Goal: Task Accomplishment & Management: Complete application form

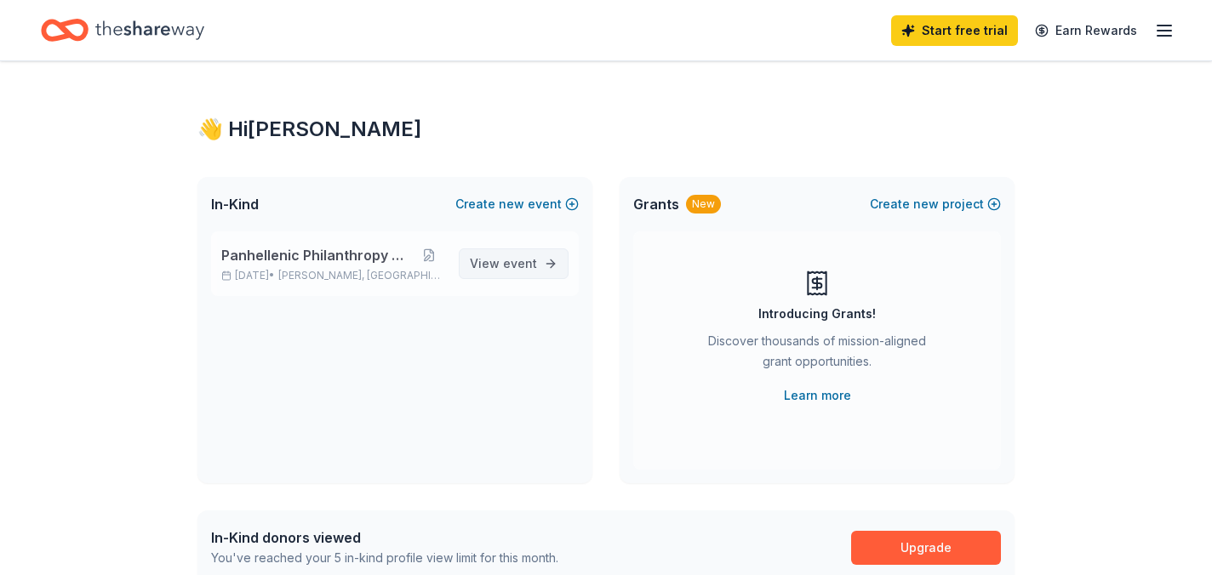
click at [548, 264] on link "View event" at bounding box center [514, 264] width 110 height 31
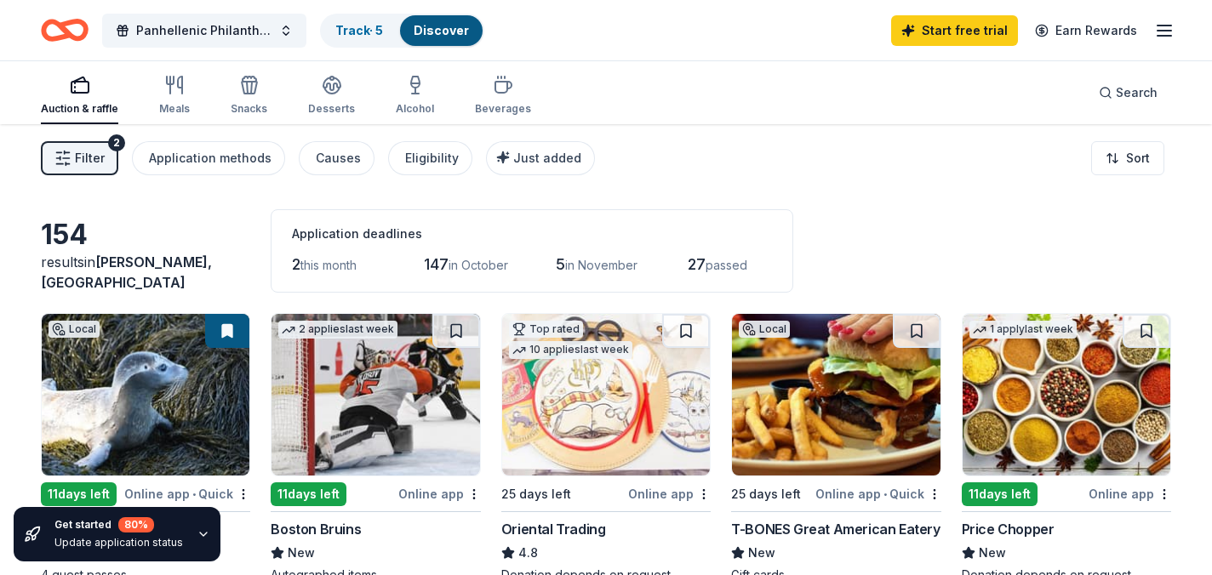
click at [437, 33] on link "Discover" at bounding box center [441, 30] width 55 height 14
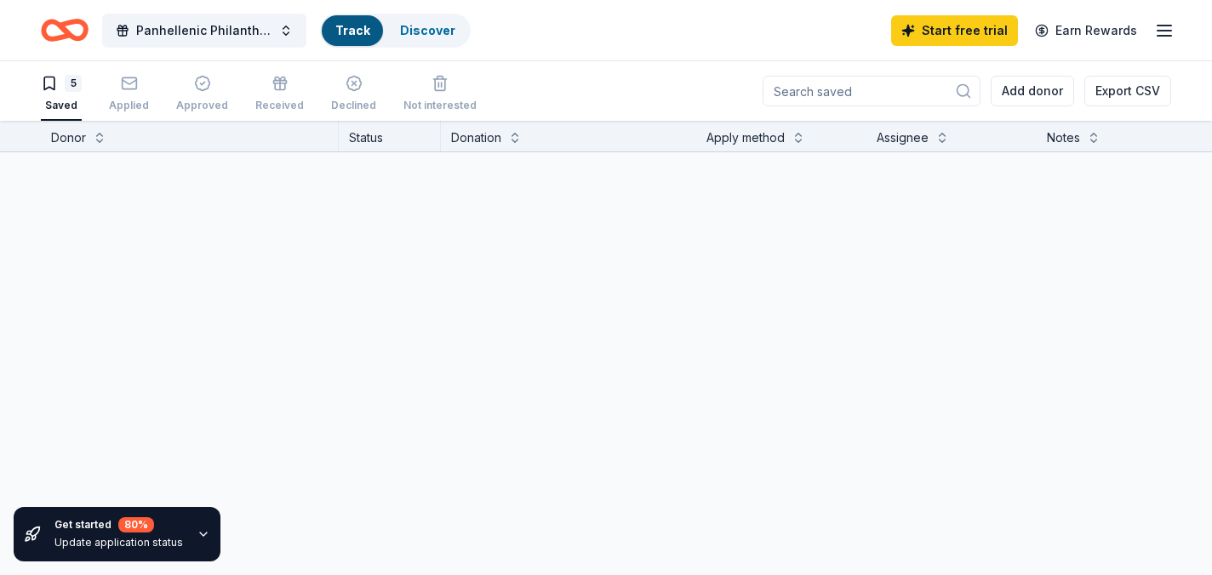
scroll to position [1, 0]
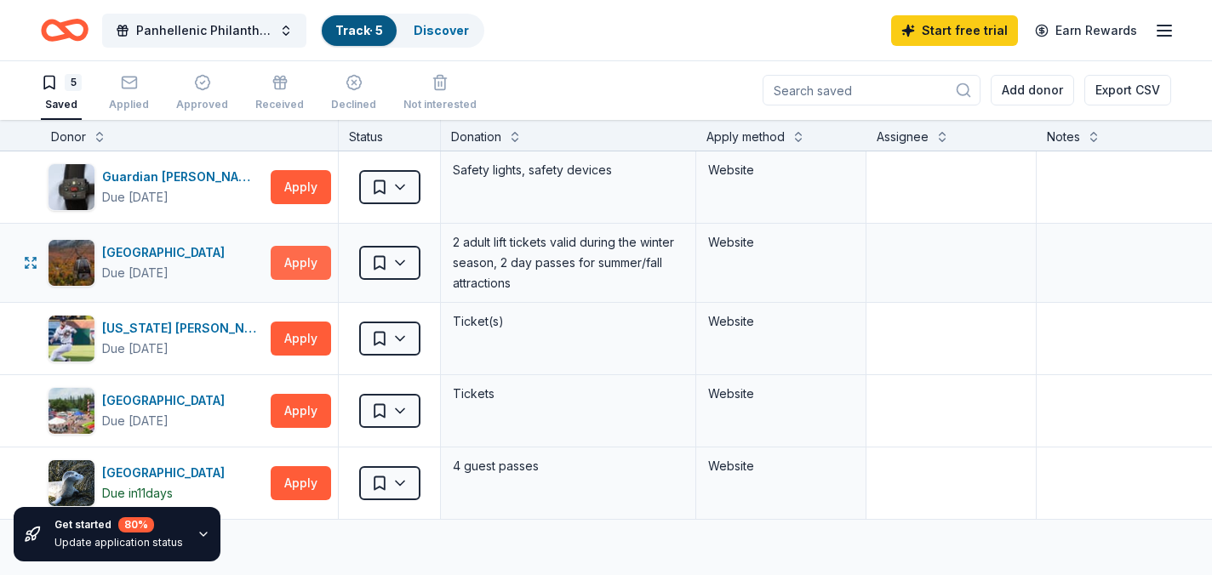
click at [298, 271] on button "Apply" at bounding box center [301, 263] width 60 height 34
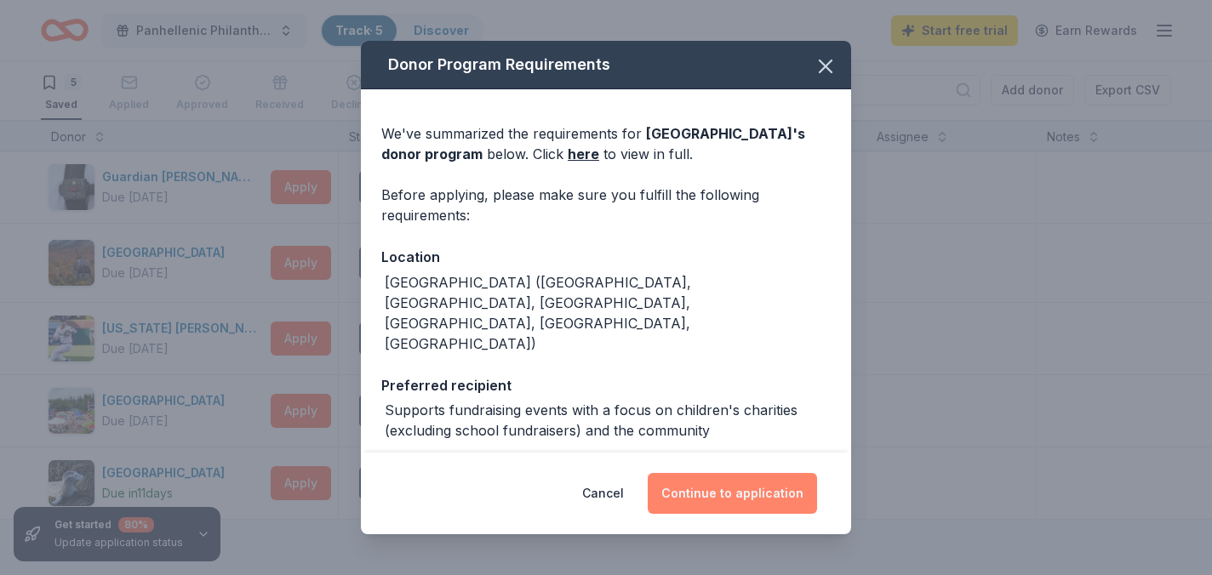
click at [769, 482] on button "Continue to application" at bounding box center [732, 493] width 169 height 41
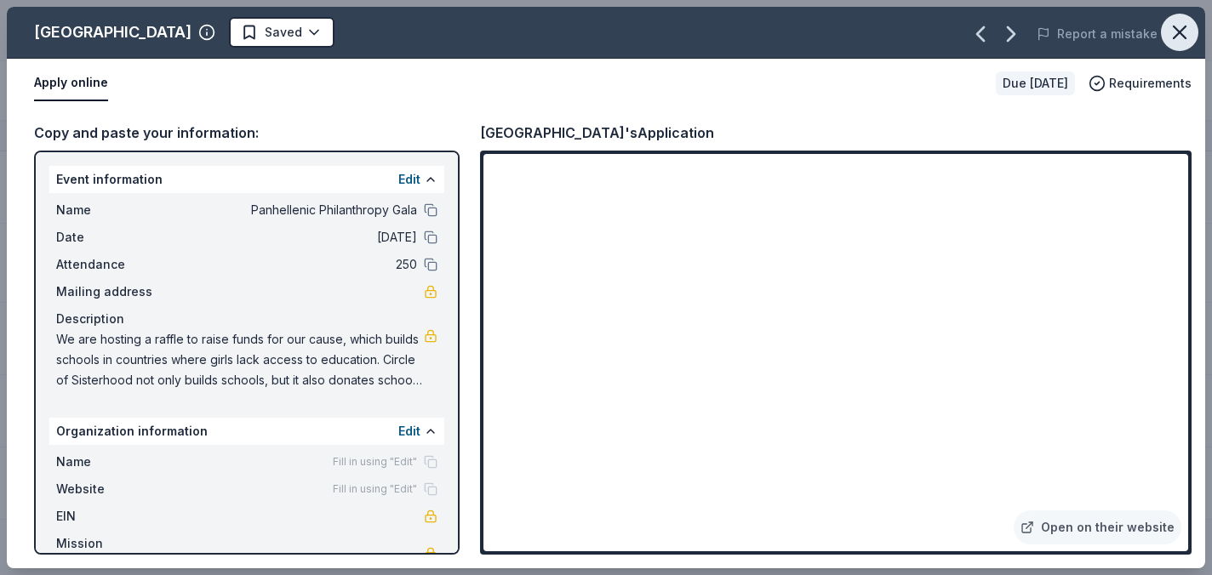
click at [1186, 22] on icon "button" at bounding box center [1180, 32] width 24 height 24
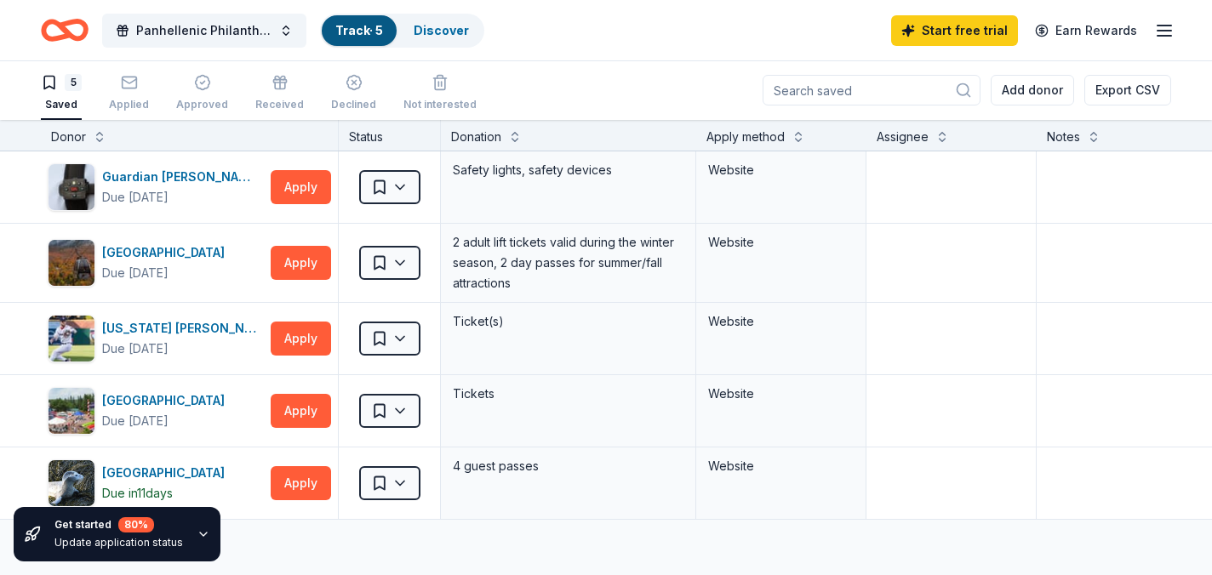
click at [1168, 36] on line "button" at bounding box center [1164, 36] width 14 height 0
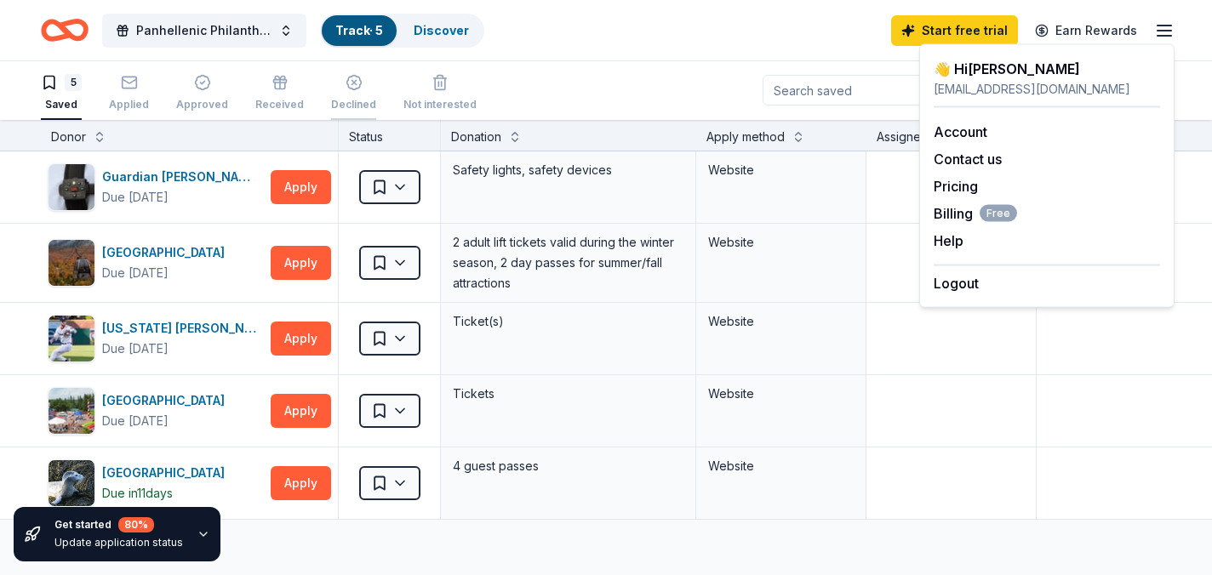
click at [343, 95] on div "Declined" at bounding box center [353, 92] width 45 height 37
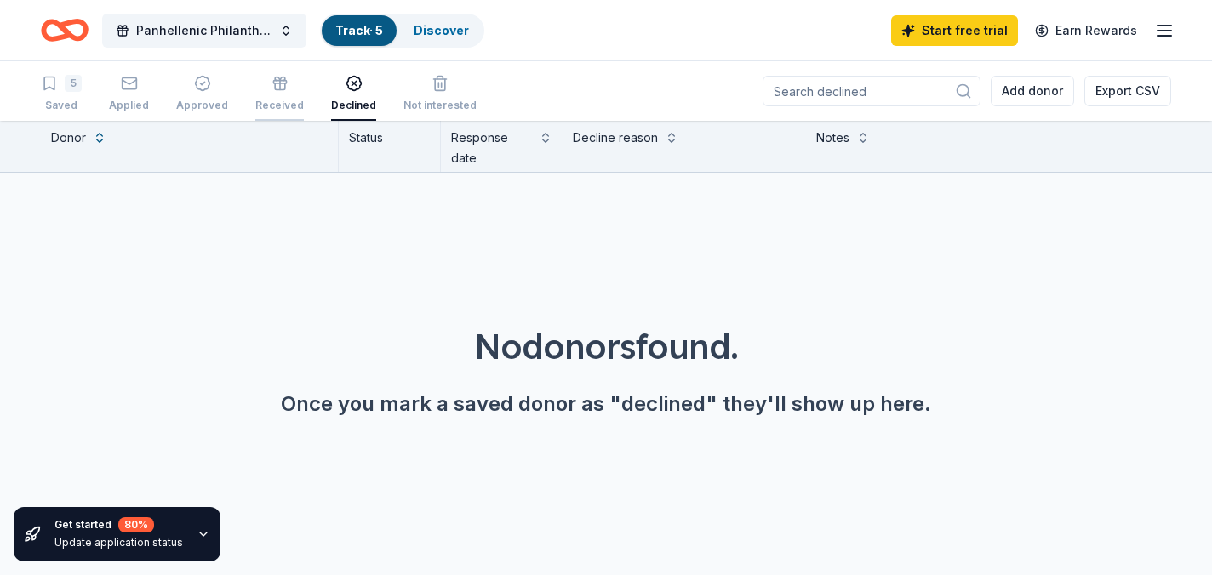
click at [278, 92] on div "Received" at bounding box center [279, 93] width 49 height 37
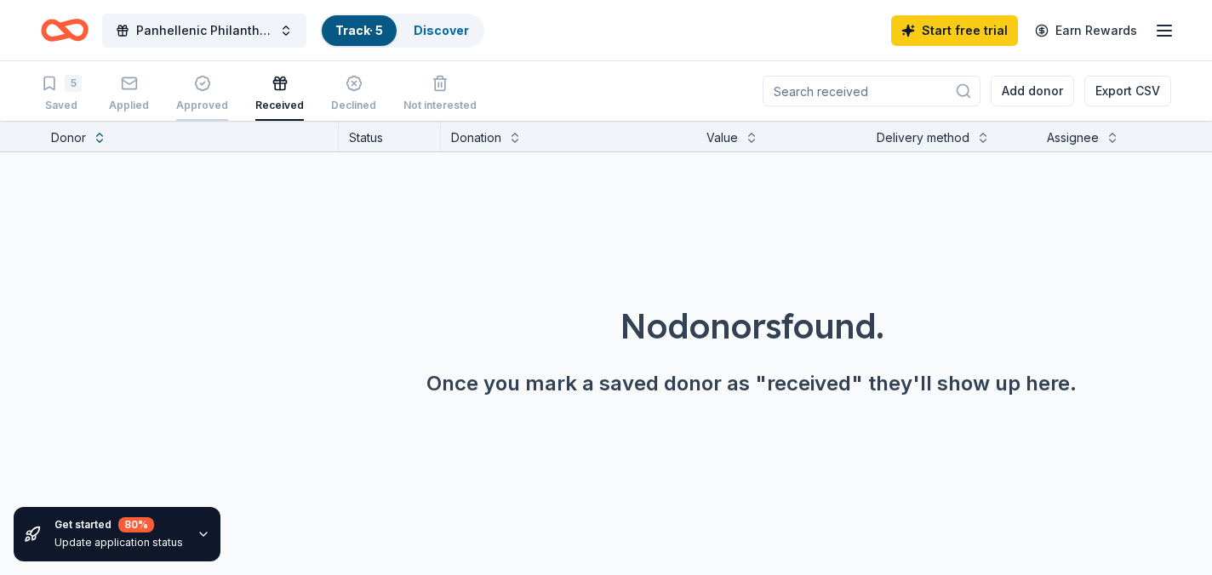
click at [218, 96] on div "Approved" at bounding box center [202, 93] width 52 height 37
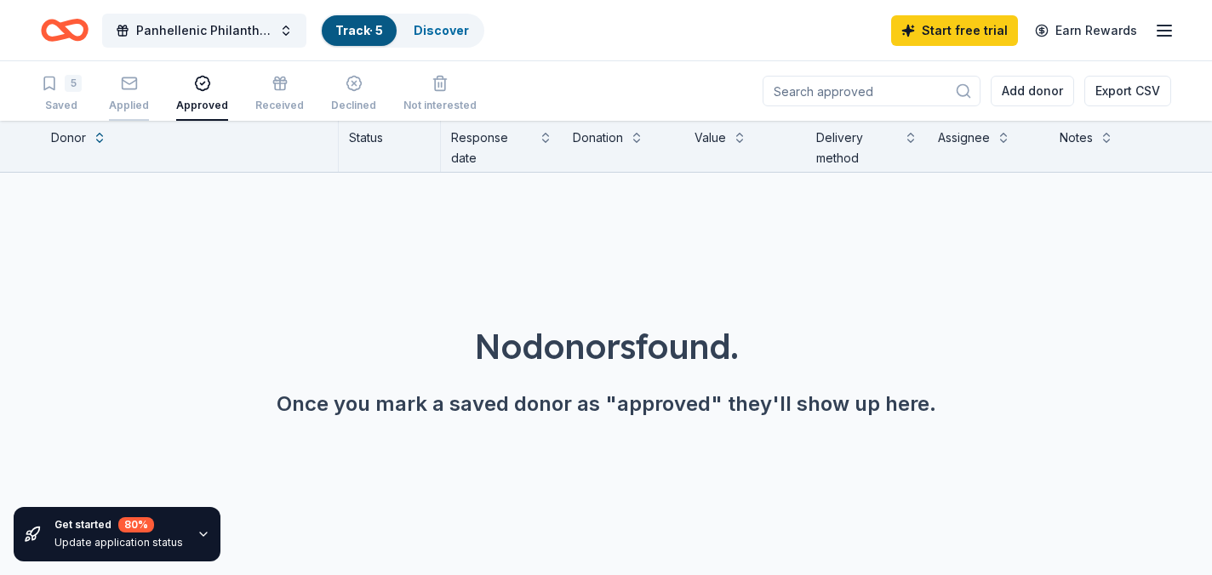
click at [124, 88] on icon "button" at bounding box center [129, 83] width 17 height 17
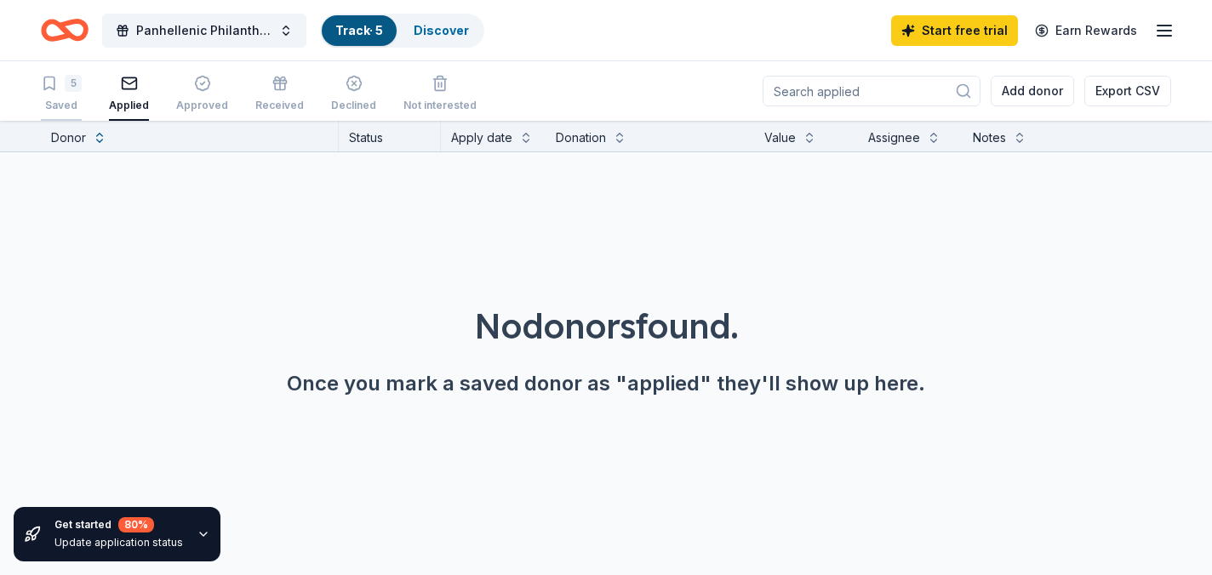
click at [68, 79] on div "5" at bounding box center [73, 83] width 17 height 17
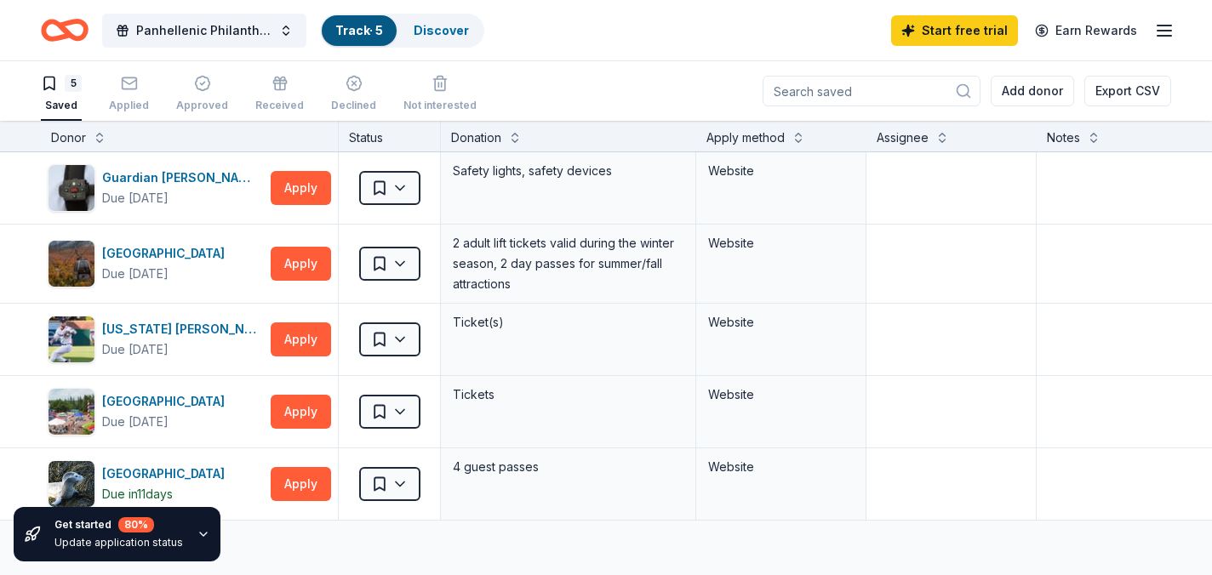
click at [71, 37] on icon "Home" at bounding box center [73, 29] width 26 height 17
click at [446, 38] on div "Discover" at bounding box center [441, 30] width 83 height 31
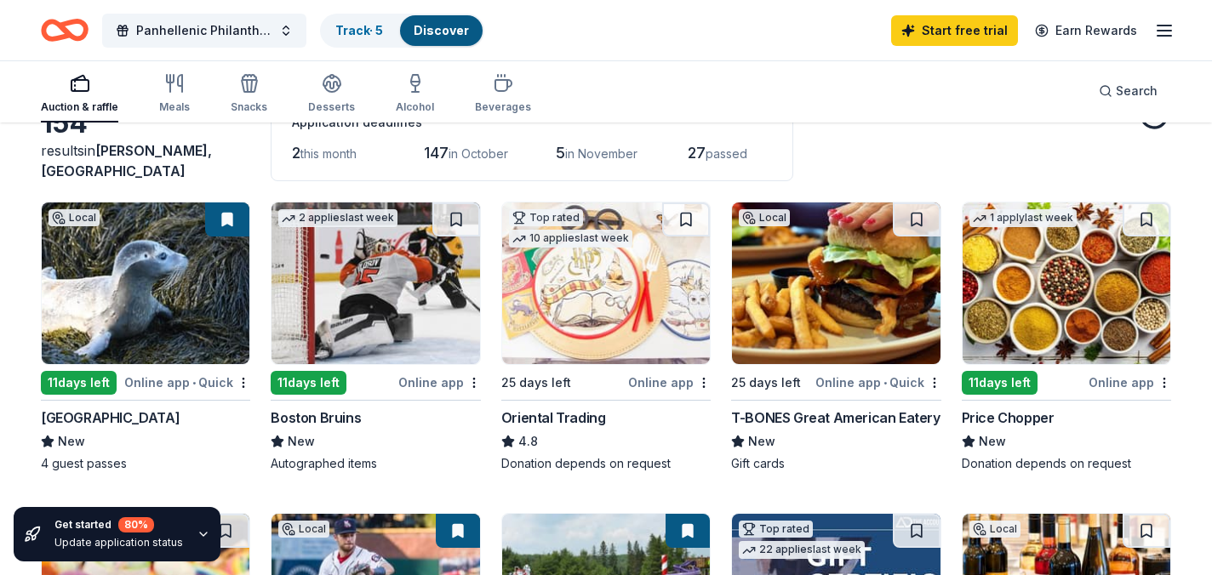
scroll to position [154, 0]
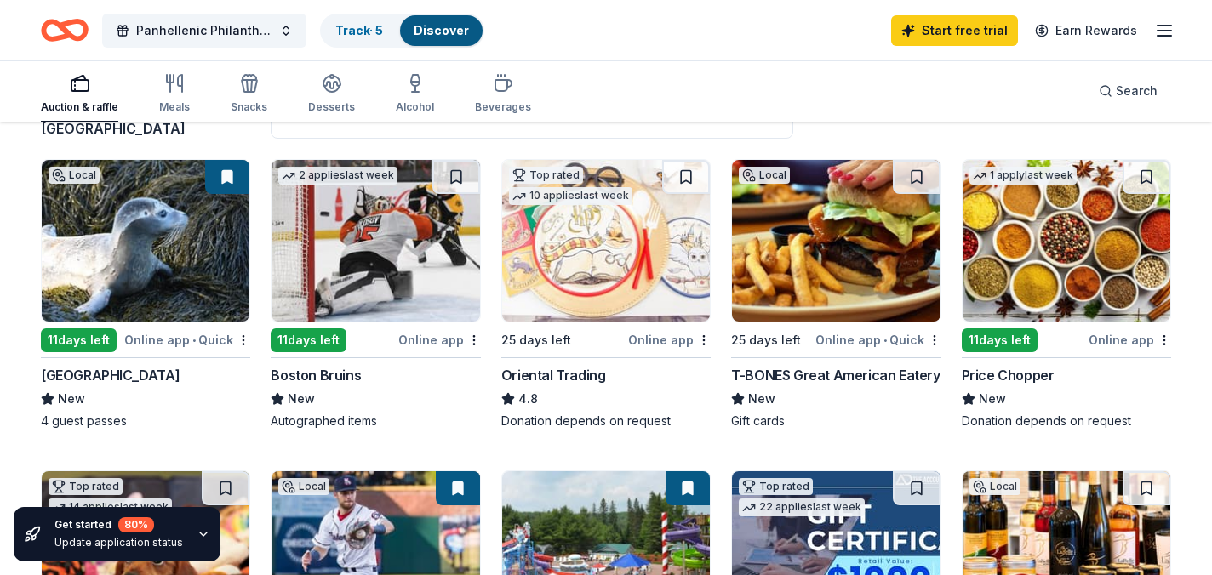
click at [626, 283] on img at bounding box center [606, 241] width 208 height 162
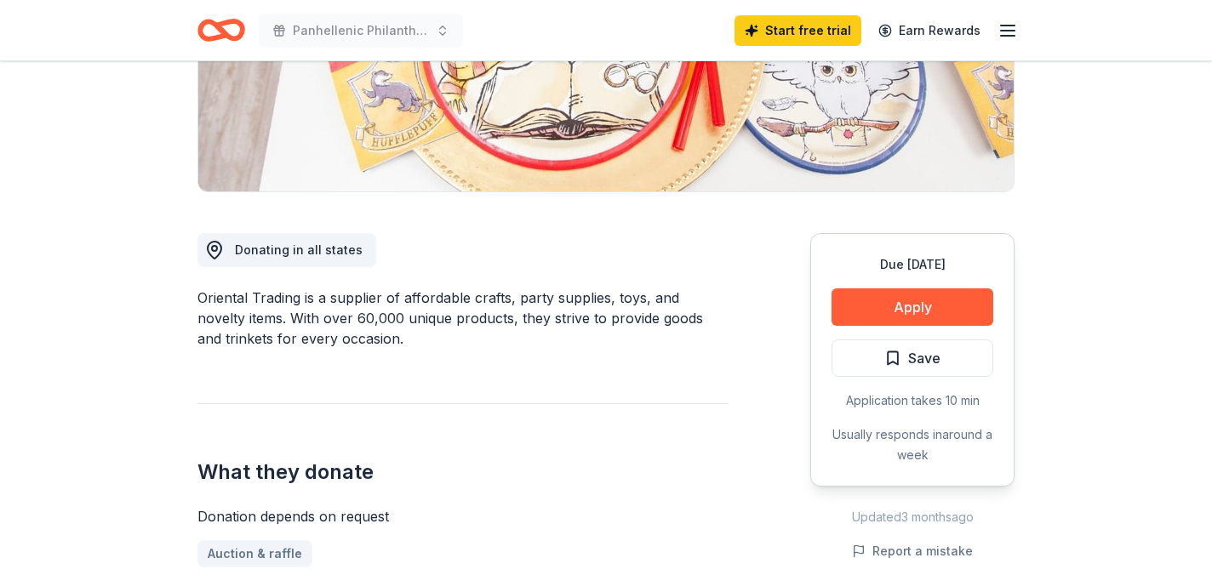
scroll to position [348, 0]
